Goal: Entertainment & Leisure: Consume media (video, audio)

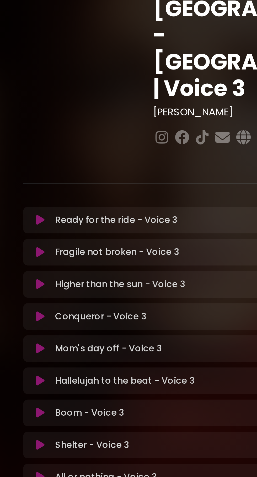
click at [47, 273] on icon at bounding box center [47, 275] width 4 height 5
click at [50, 181] on button at bounding box center [47, 183] width 10 height 5
click at [47, 181] on icon at bounding box center [47, 183] width 4 height 5
